Goal: Task Accomplishment & Management: Manage account settings

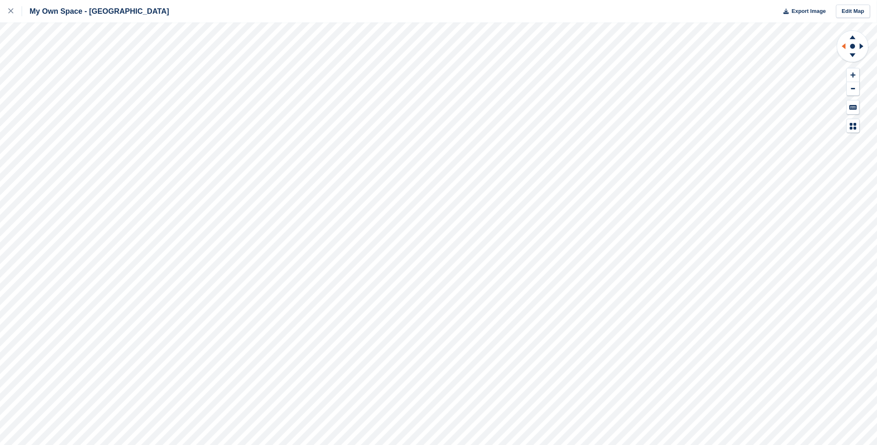
click at [844, 44] on icon at bounding box center [843, 46] width 10 height 22
click at [864, 47] on icon at bounding box center [863, 46] width 10 height 22
click at [853, 37] on icon at bounding box center [853, 37] width 6 height 4
click at [857, 53] on icon at bounding box center [853, 56] width 22 height 10
click at [867, 10] on link "Edit Map" at bounding box center [853, 12] width 34 height 14
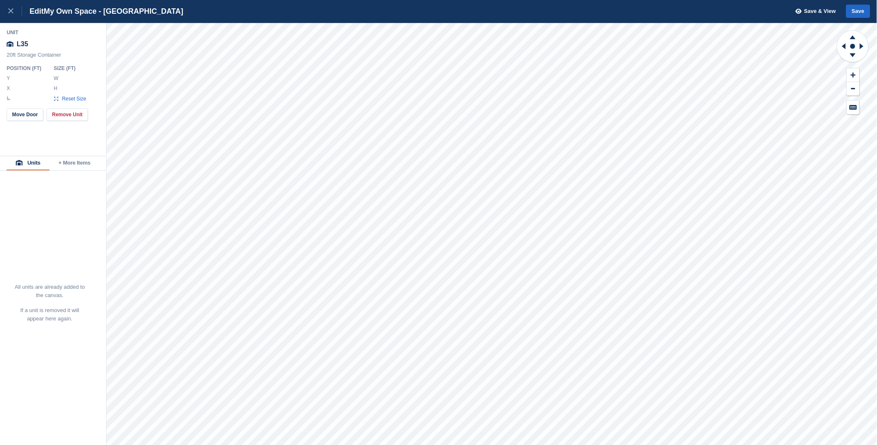
type input "******"
type input "********"
type input "*"
type input "******"
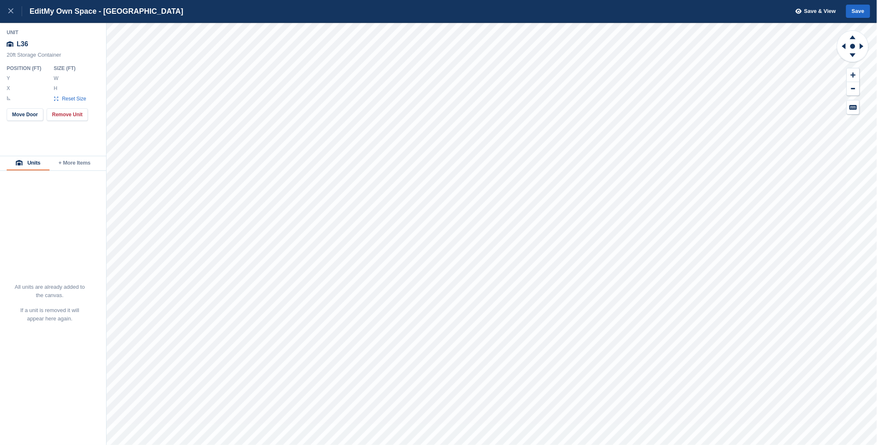
click at [76, 80] on input "******" at bounding box center [75, 78] width 29 height 7
type input "**"
type input "***"
type input "********"
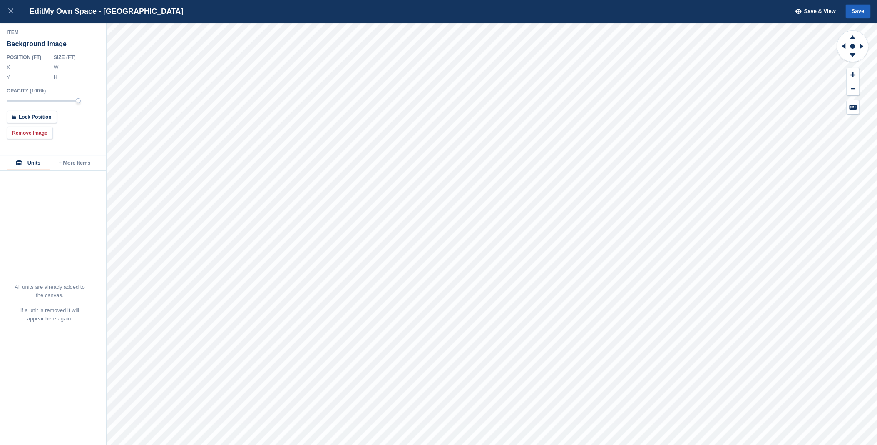
click at [855, 15] on button "Save" at bounding box center [858, 12] width 24 height 14
click at [13, 13] on div at bounding box center [15, 11] width 14 height 10
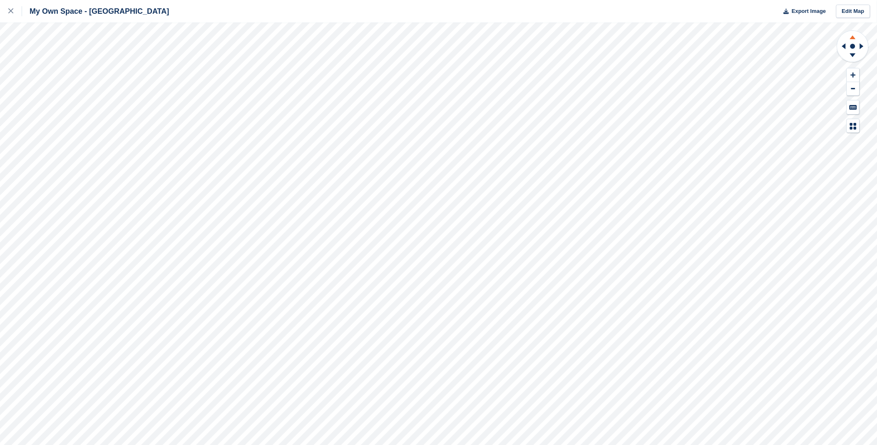
click at [855, 39] on icon at bounding box center [853, 36] width 22 height 10
click at [856, 62] on icon at bounding box center [853, 46] width 33 height 33
click at [856, 61] on icon at bounding box center [853, 56] width 22 height 10
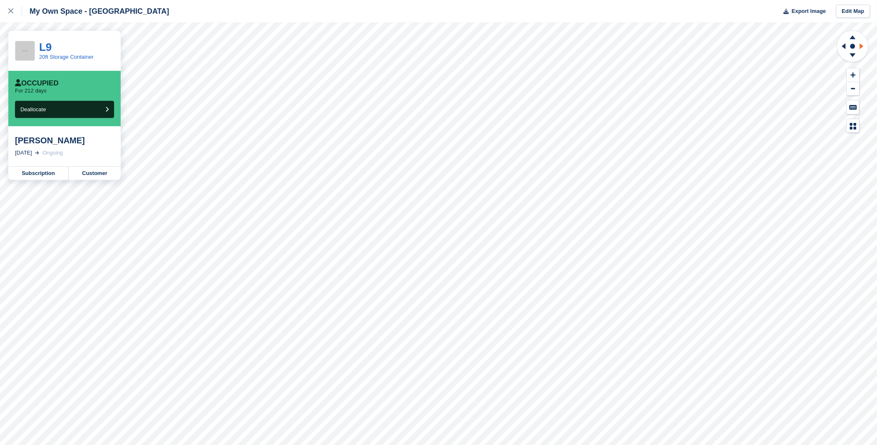
click at [864, 45] on icon at bounding box center [863, 46] width 10 height 22
click at [841, 47] on icon at bounding box center [843, 46] width 10 height 22
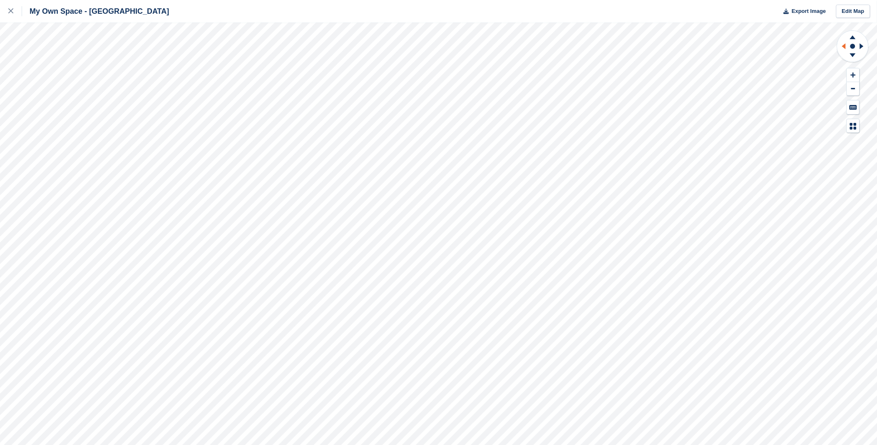
click at [845, 43] on icon at bounding box center [843, 46] width 10 height 22
click at [857, 38] on icon at bounding box center [853, 36] width 22 height 10
click at [858, 36] on icon at bounding box center [853, 36] width 22 height 10
click at [855, 38] on icon at bounding box center [853, 37] width 6 height 4
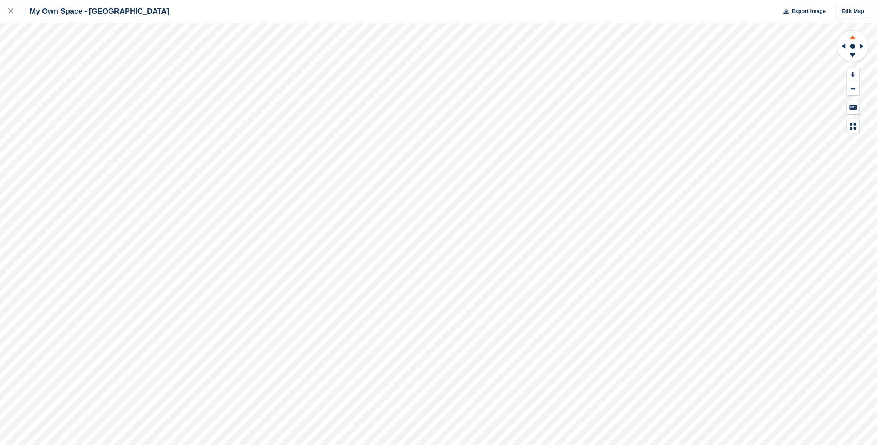
click at [855, 38] on icon at bounding box center [853, 37] width 6 height 4
click at [860, 37] on icon at bounding box center [853, 36] width 22 height 10
click at [845, 47] on icon at bounding box center [844, 46] width 4 height 6
click at [865, 46] on icon at bounding box center [863, 46] width 10 height 22
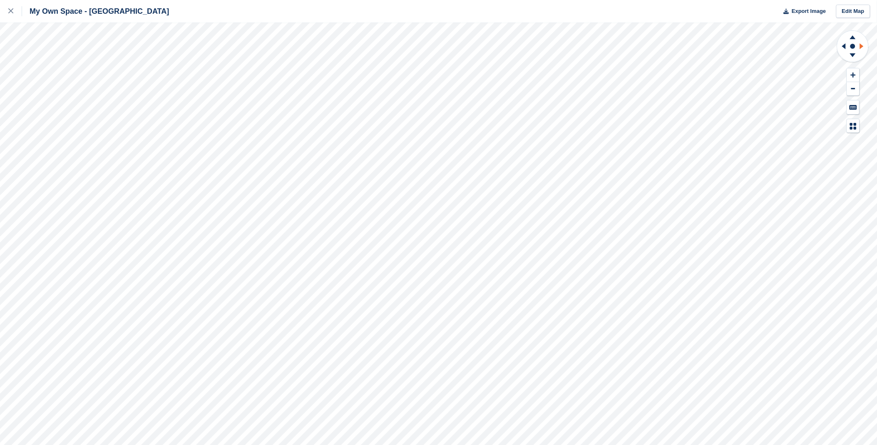
drag, startPoint x: 847, startPoint y: 45, endPoint x: 859, endPoint y: 49, distance: 12.1
click at [848, 46] on icon at bounding box center [843, 46] width 10 height 22
click at [864, 47] on icon at bounding box center [863, 46] width 10 height 22
click at [846, 47] on icon at bounding box center [843, 46] width 10 height 22
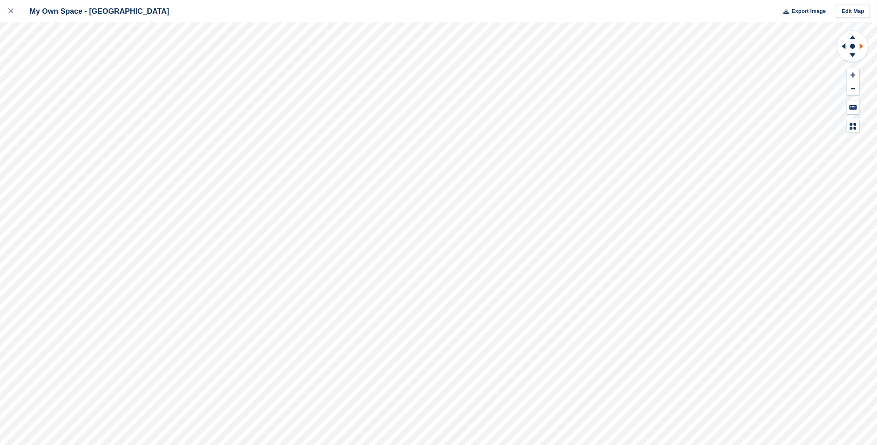
click at [862, 46] on icon at bounding box center [862, 46] width 4 height 6
click at [842, 46] on icon at bounding box center [843, 46] width 10 height 22
click at [866, 46] on icon at bounding box center [863, 46] width 10 height 22
click at [852, 36] on icon at bounding box center [853, 37] width 6 height 4
click at [855, 55] on icon at bounding box center [853, 56] width 22 height 10
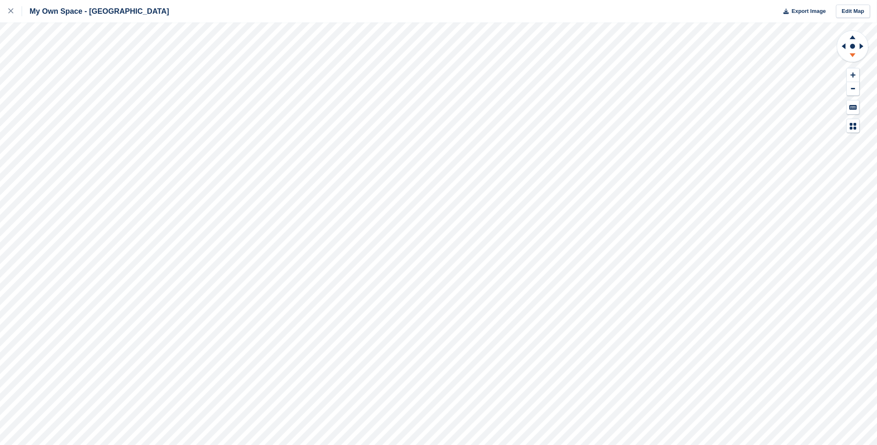
click at [855, 55] on icon at bounding box center [853, 56] width 22 height 10
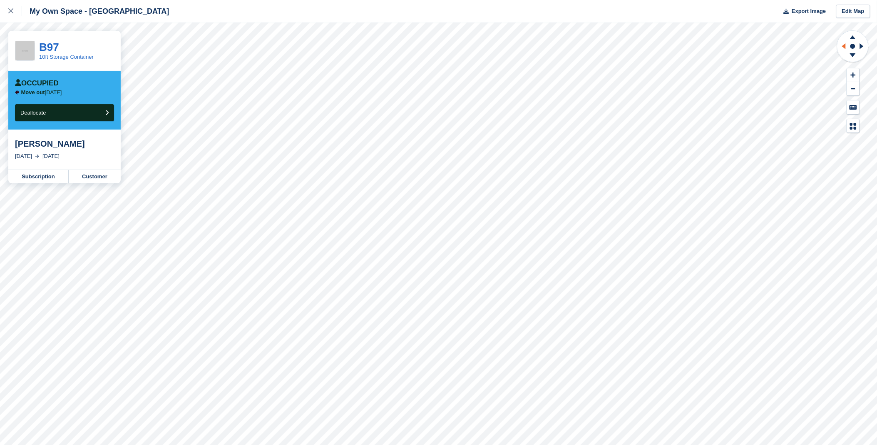
click at [846, 45] on icon at bounding box center [843, 46] width 10 height 22
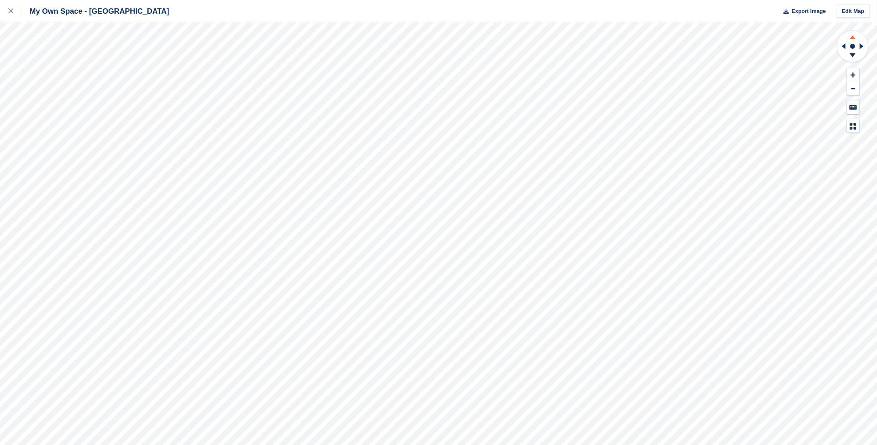
click at [855, 40] on icon at bounding box center [853, 36] width 22 height 10
click at [850, 60] on icon at bounding box center [853, 56] width 22 height 10
click at [13, 12] on div at bounding box center [15, 11] width 14 height 10
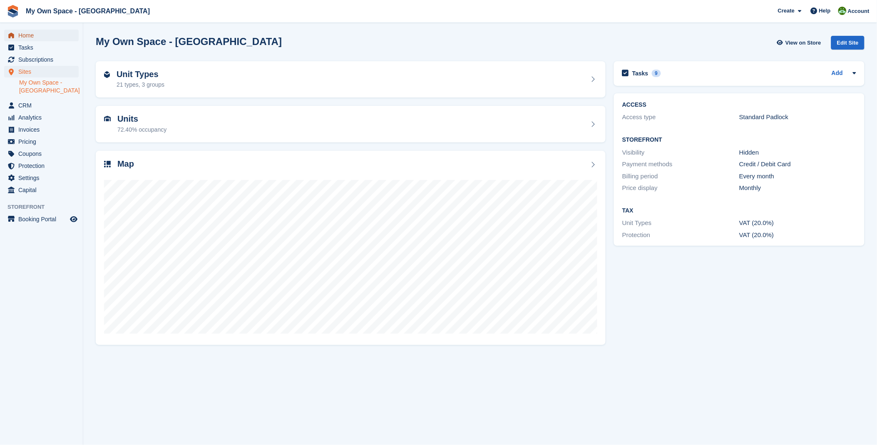
click at [28, 31] on span "Home" at bounding box center [43, 36] width 50 height 12
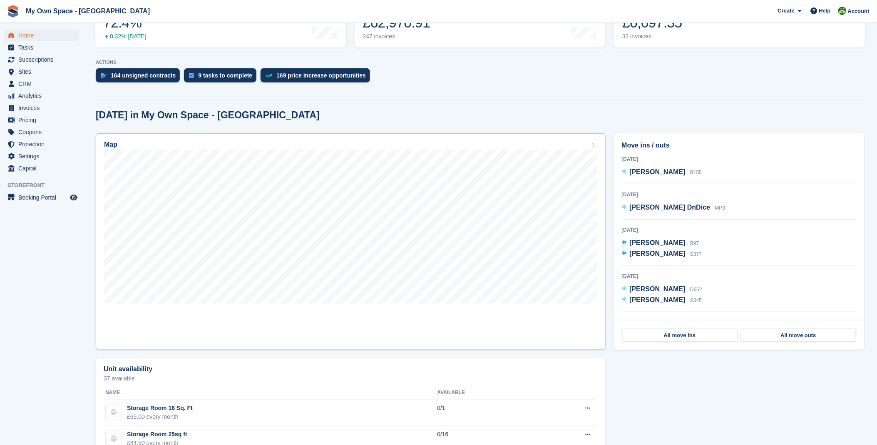
scroll to position [139, 0]
